Goal: Information Seeking & Learning: Learn about a topic

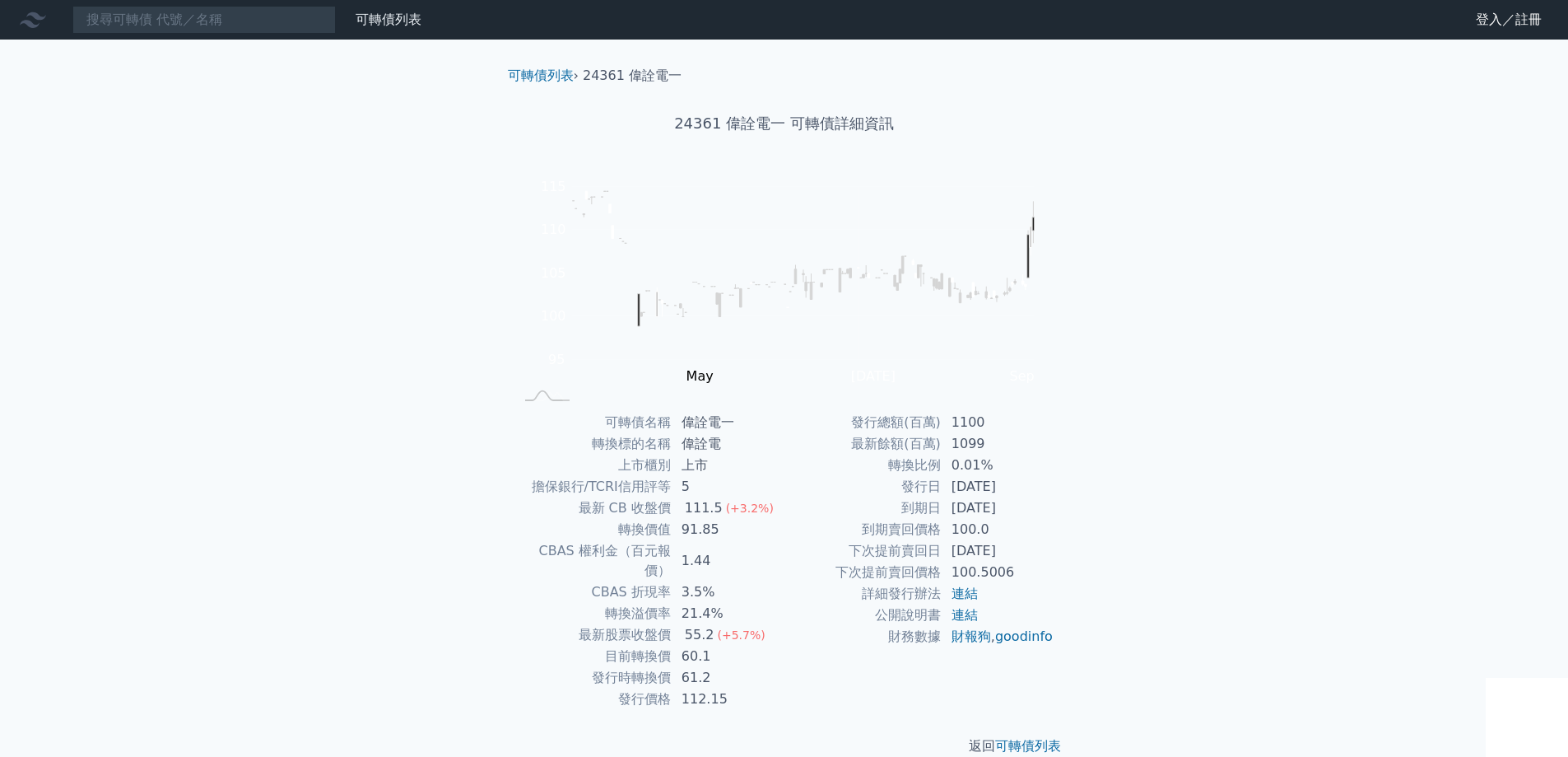
drag, startPoint x: 988, startPoint y: 534, endPoint x: 724, endPoint y: 549, distance: 264.4
click at [779, 544] on div "可轉債名稱 偉詮電一 轉換標的名稱 偉詮電 上市櫃別 上市 擔保銀行/TCRI信用評等 5 最新 CB 收盤價 111.5 (+3.2%) 轉換價值 91.8…" at bounding box center [784, 561] width 579 height 298
click at [682, 539] on td "91.85" at bounding box center [727, 529] width 112 height 21
drag, startPoint x: 729, startPoint y: 532, endPoint x: 682, endPoint y: 523, distance: 47.9
click at [686, 532] on td "91.85" at bounding box center [727, 529] width 112 height 21
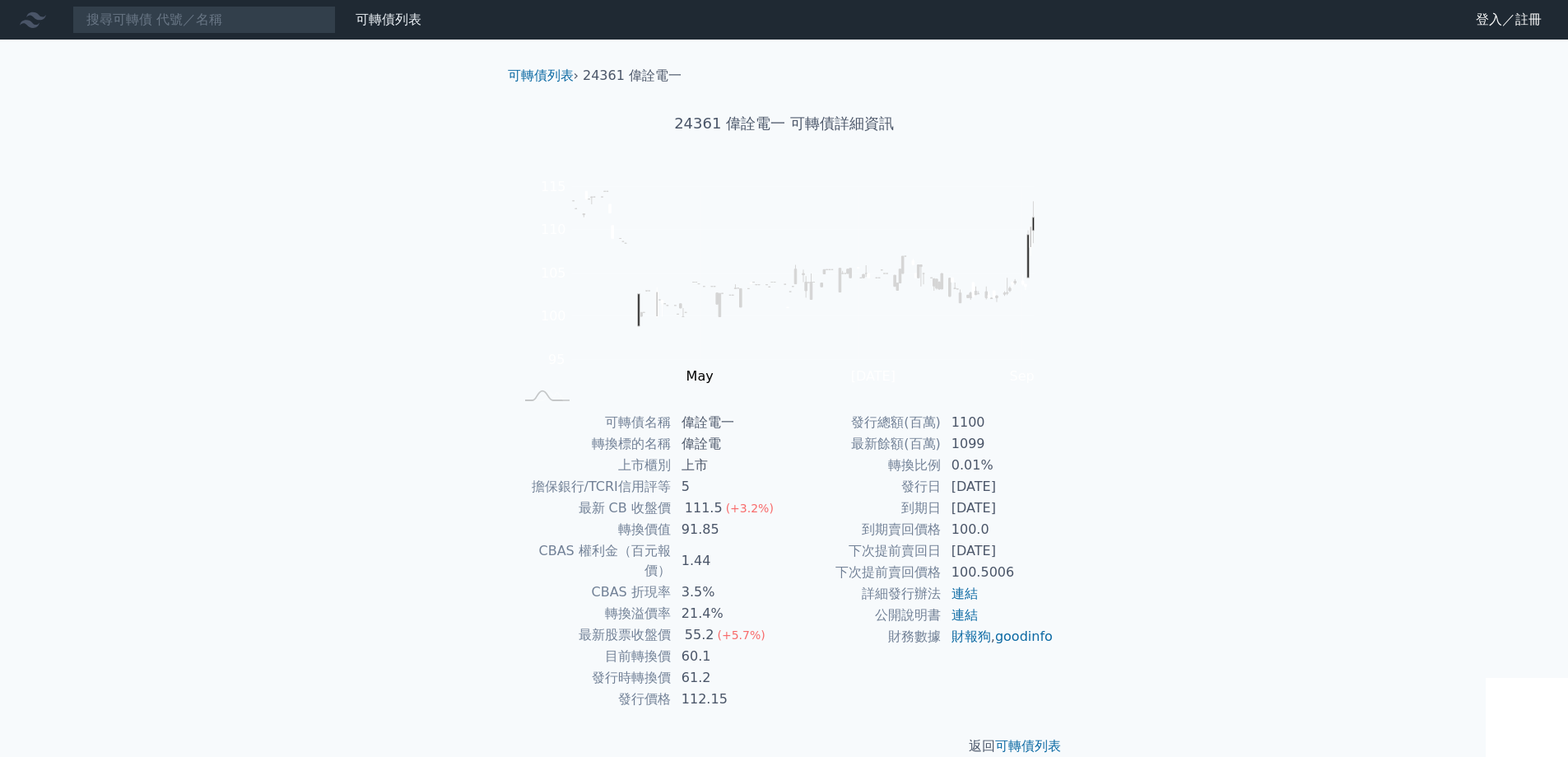
click at [684, 512] on div "111.5" at bounding box center [704, 508] width 45 height 20
drag, startPoint x: 715, startPoint y: 555, endPoint x: 690, endPoint y: 550, distance: 25.5
click at [690, 550] on td "1.44" at bounding box center [727, 561] width 112 height 41
drag, startPoint x: 685, startPoint y: 514, endPoint x: 716, endPoint y: 520, distance: 31.6
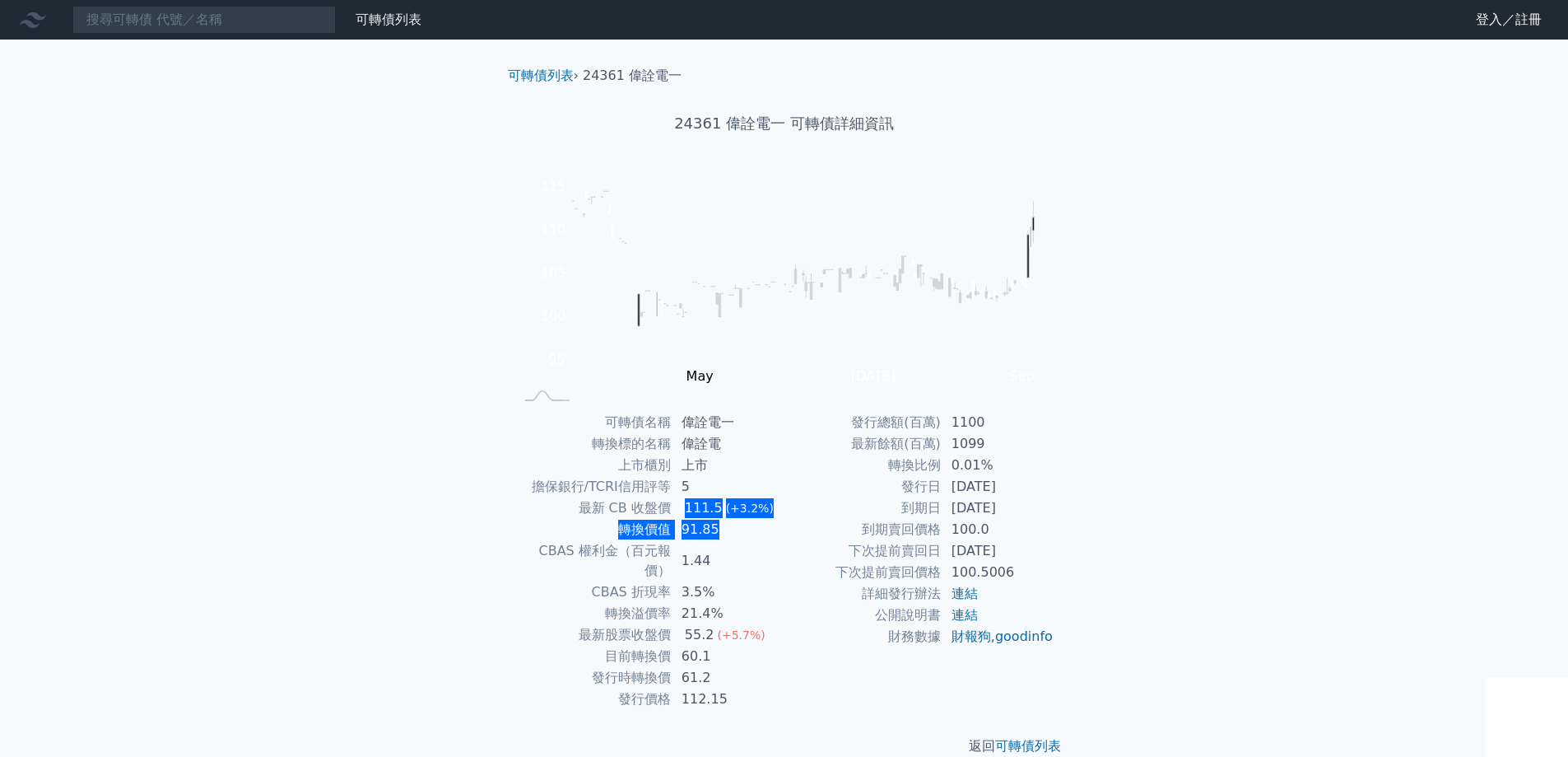
click at [716, 520] on tbody "可轉債名稱 偉詮電一 轉換標的名稱 偉詮電 上市櫃別 上市 擔保銀行/TCRI信用評等 5 最新 CB 收盤價 111.5 (+3.2%) 轉換價值 91.8…" at bounding box center [649, 561] width 270 height 298
click at [716, 520] on td "91.85" at bounding box center [727, 529] width 112 height 21
drag, startPoint x: 708, startPoint y: 643, endPoint x: 675, endPoint y: 638, distance: 33.4
click at [675, 645] on td "60.1" at bounding box center [727, 656] width 112 height 21
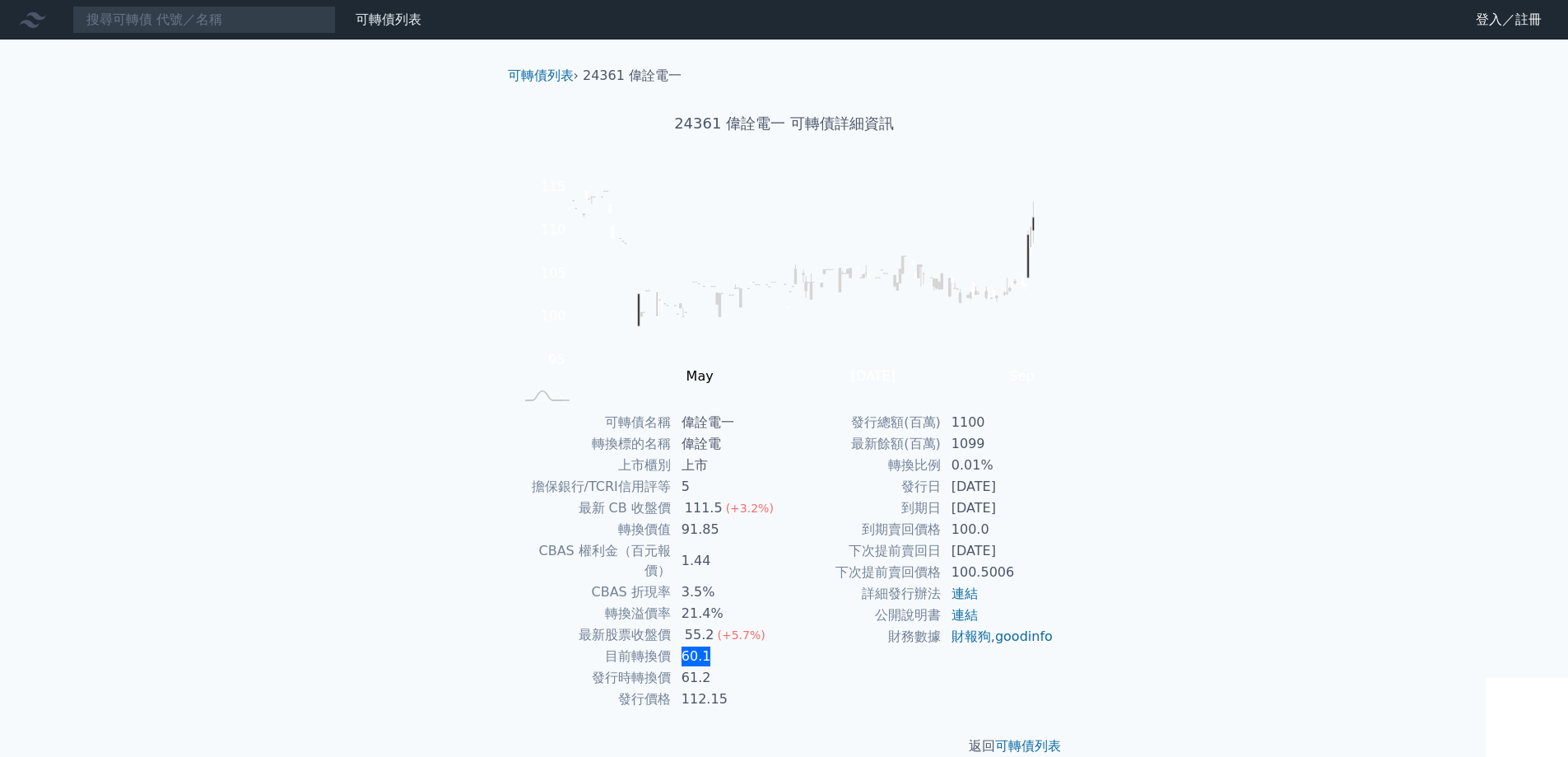
drag, startPoint x: 713, startPoint y: 641, endPoint x: 671, endPoint y: 637, distance: 42.2
click at [671, 645] on tr "目前轉換價 60.1" at bounding box center [649, 656] width 270 height 21
click at [697, 667] on td "61.2" at bounding box center [727, 677] width 112 height 21
drag, startPoint x: 715, startPoint y: 656, endPoint x: 679, endPoint y: 650, distance: 36.5
click at [679, 667] on td "61.2" at bounding box center [727, 677] width 112 height 21
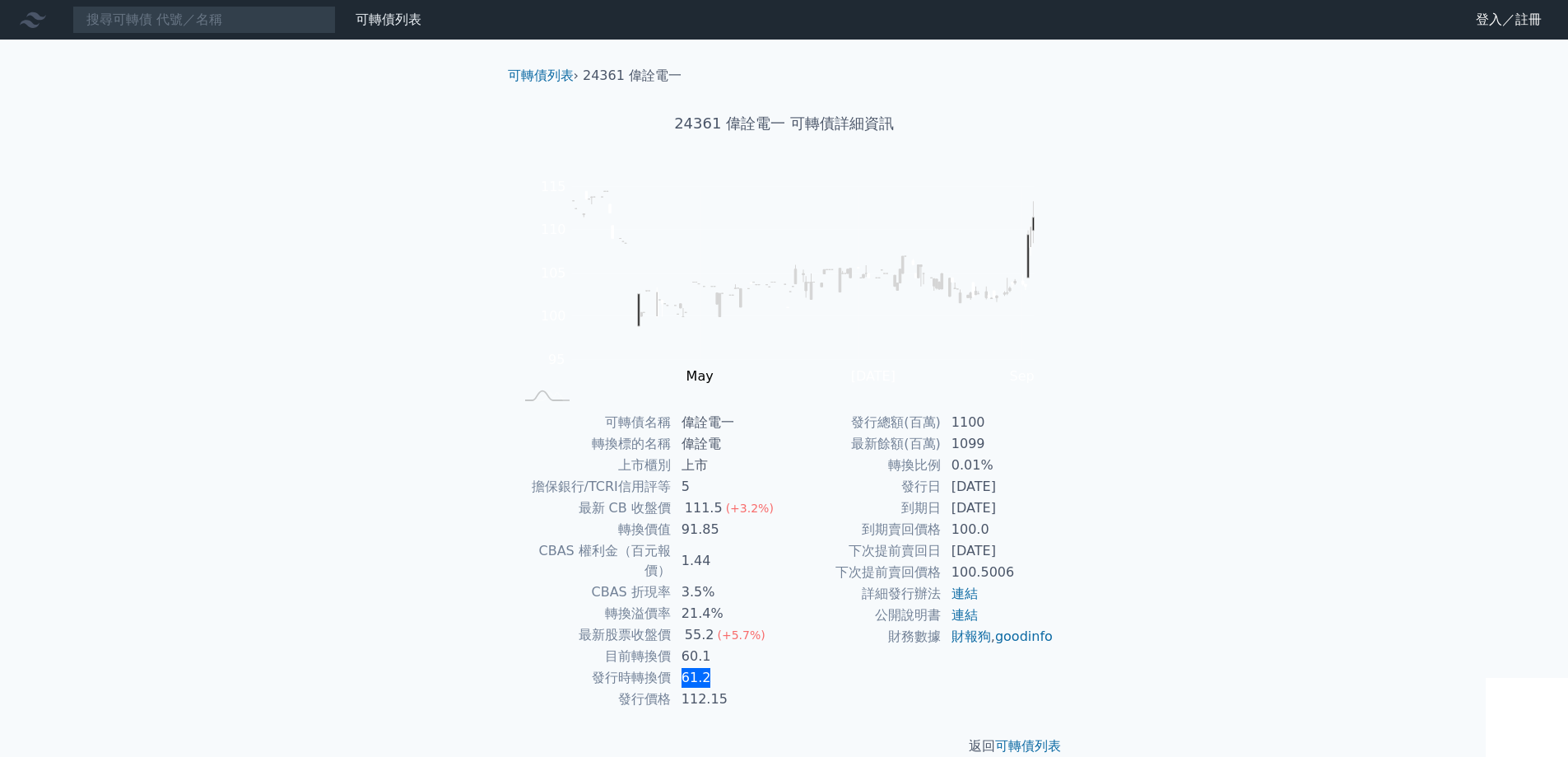
click at [680, 667] on td "61.2" at bounding box center [727, 677] width 112 height 21
click at [771, 581] on td "3.5%" at bounding box center [727, 591] width 112 height 21
drag, startPoint x: 786, startPoint y: 691, endPoint x: 657, endPoint y: 525, distance: 210.2
click at [657, 525] on div "可轉債列表 › 24361 偉詮電一 24361 偉詮電一 可轉債詳細資訊 Zoom Out 100 85 90 95 100 105 110 115 120…" at bounding box center [784, 410] width 579 height 743
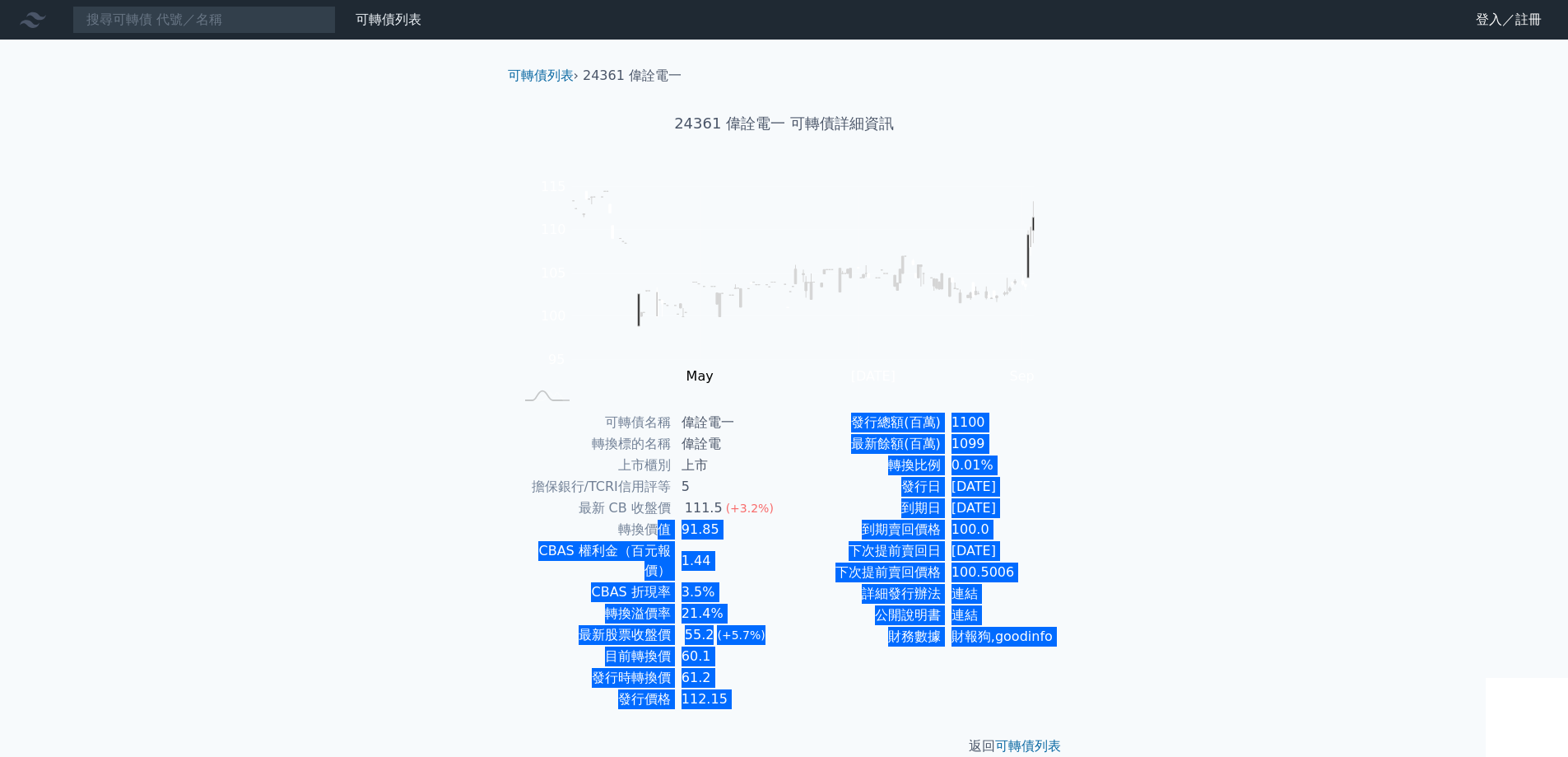
click at [657, 525] on td "轉換價值" at bounding box center [592, 529] width 157 height 21
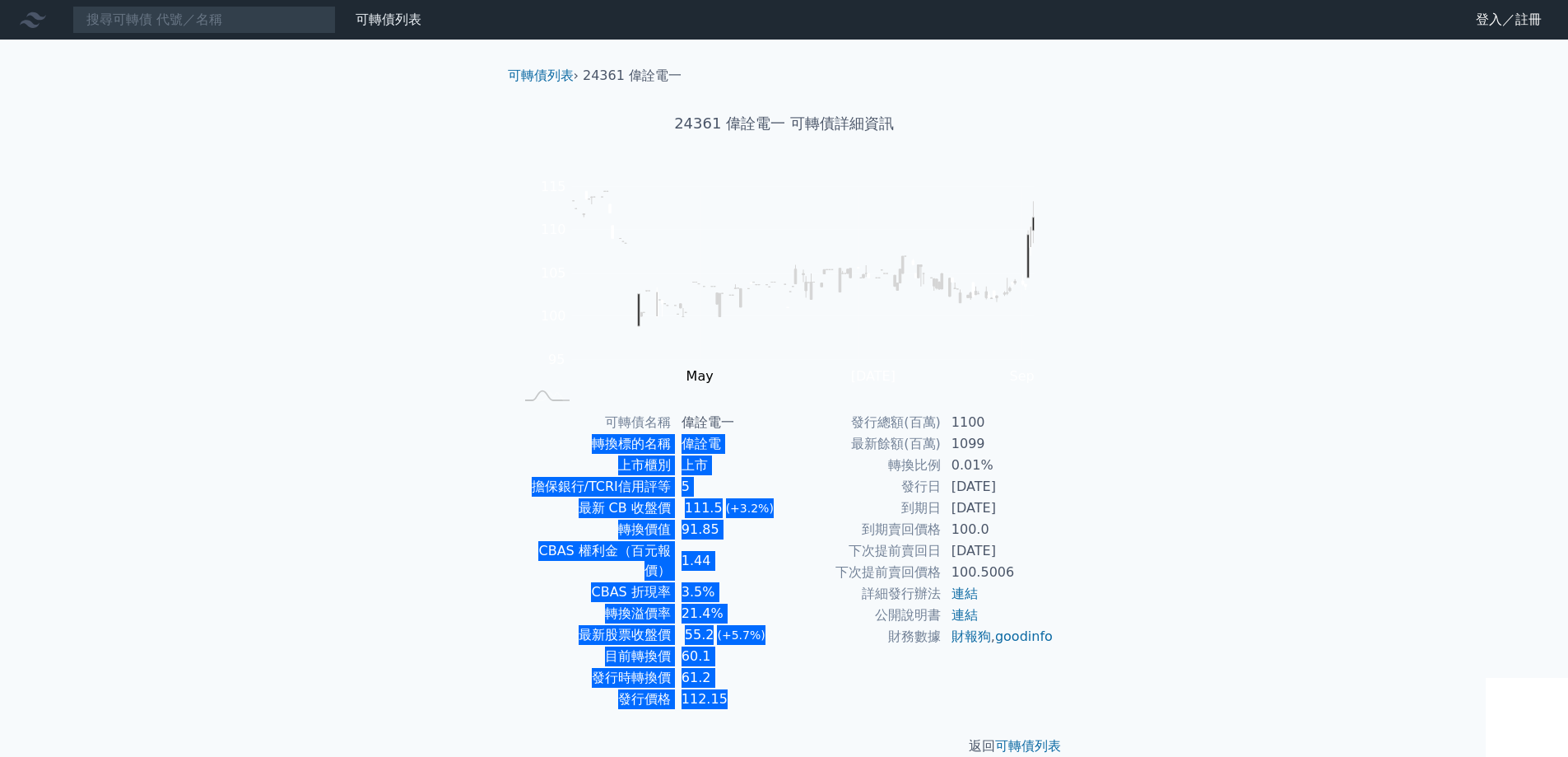
drag, startPoint x: 1003, startPoint y: 682, endPoint x: 536, endPoint y: 433, distance: 529.2
click at [536, 433] on div "可轉債名稱 偉詮電一 轉換標的名稱 偉詮電 上市櫃別 上市 擔保銀行/TCRI信用評等 5 最新 CB 收盤價 111.5 (+3.2%) 轉換價值 91.8…" at bounding box center [784, 561] width 579 height 298
click at [536, 433] on td "轉換標的名稱" at bounding box center [592, 444] width 157 height 21
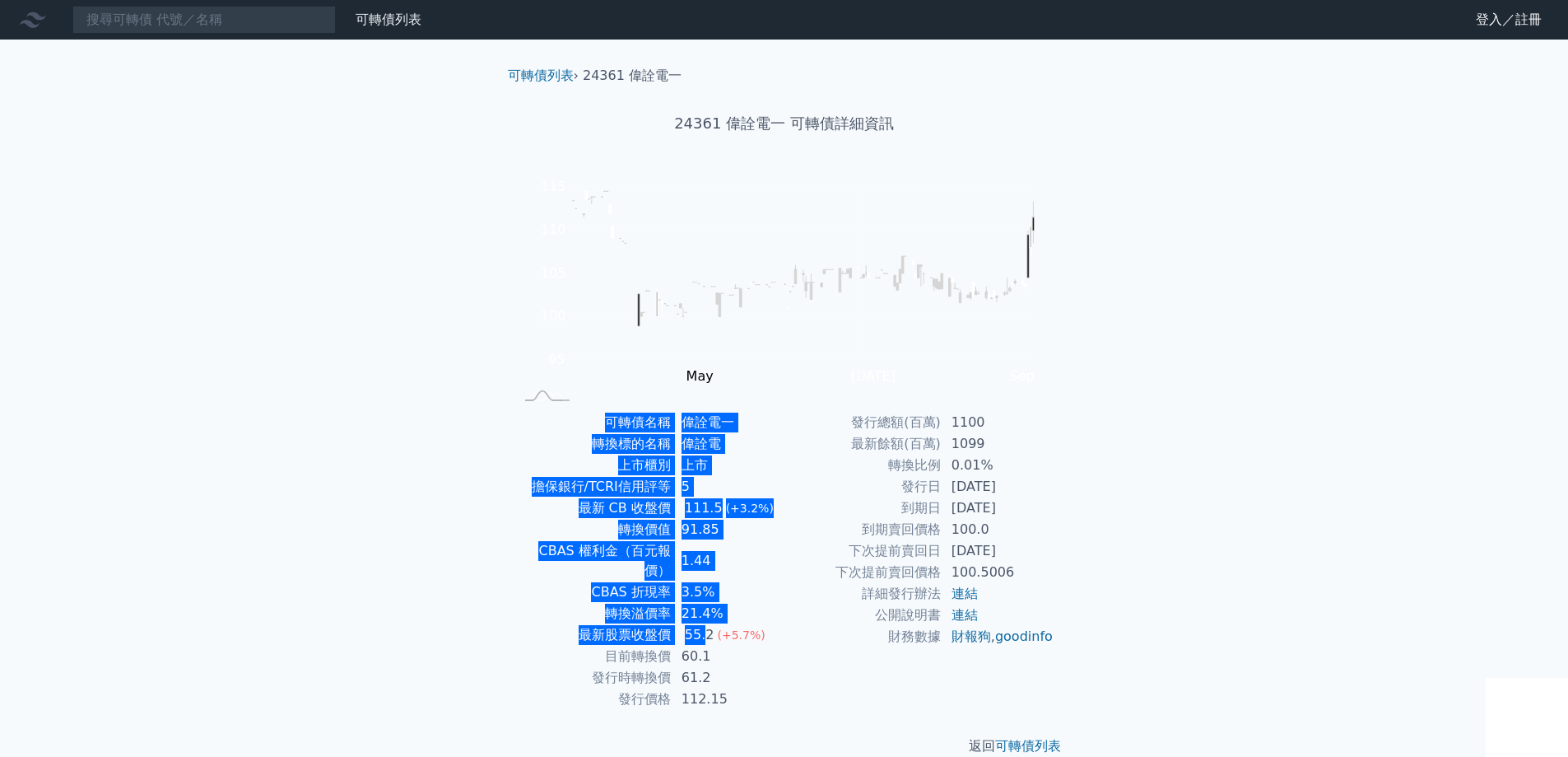
drag, startPoint x: 536, startPoint y: 405, endPoint x: 662, endPoint y: 601, distance: 233.0
click at [671, 604] on div "可轉債列表 › 24361 偉詮電一 24361 偉詮電一 可轉債詳細資訊 Zoom Out 100 85 90 95 100 105 110 115 120…" at bounding box center [784, 410] width 579 height 743
click at [423, 558] on div "可轉債列表 財務數據 可轉債列表 財務數據 登入／註冊 登入／註冊 可轉債列表 › 24361 偉詮電一 24361 偉詮電一 可轉債詳細資訊 Zoom Ou…" at bounding box center [784, 391] width 1568 height 782
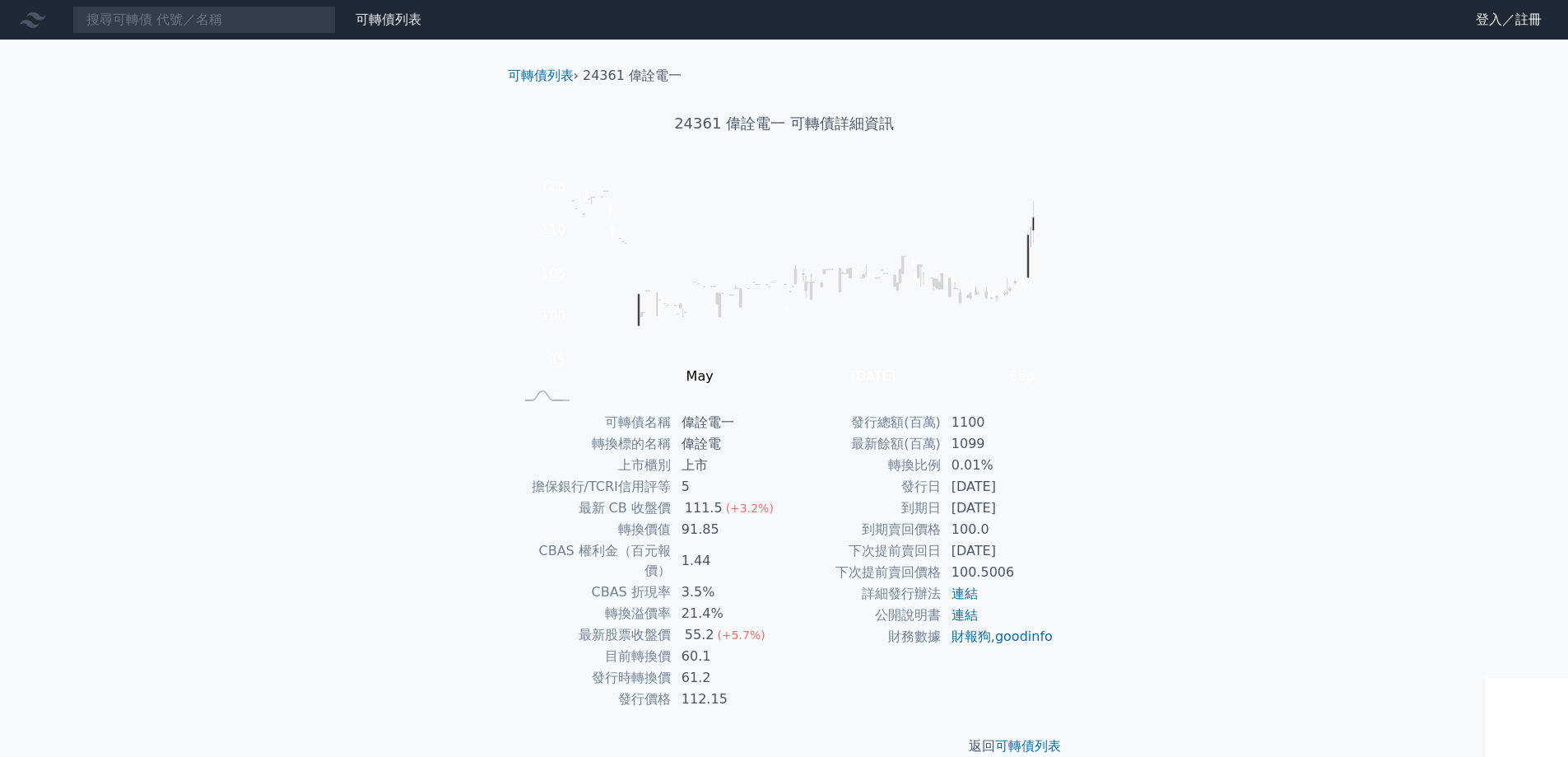
click at [1381, 386] on div "可轉債列表 財務數據 可轉債列表 財務數據 登入／註冊 登入／註冊 可轉債列表 › 24361 偉詮電一 24361 偉詮電一 可轉債詳細資訊 Zoom Ou…" at bounding box center [784, 391] width 1568 height 782
